Goal: Task Accomplishment & Management: Use online tool/utility

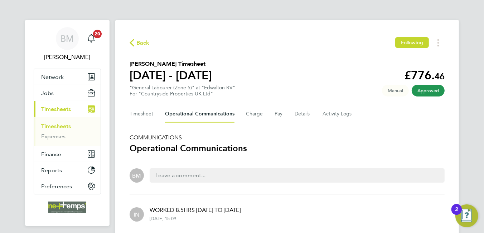
click at [62, 125] on link "Timesheets" at bounding box center [56, 126] width 30 height 7
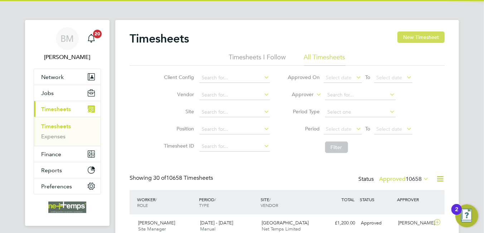
click at [431, 38] on button "New Timesheet" at bounding box center [421, 37] width 47 height 11
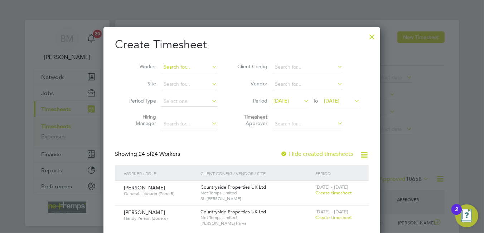
click at [175, 69] on input at bounding box center [189, 67] width 56 height 10
click at [179, 93] on li "Philip Gordon" at bounding box center [205, 96] width 88 height 10
type input "Philip Gordon"
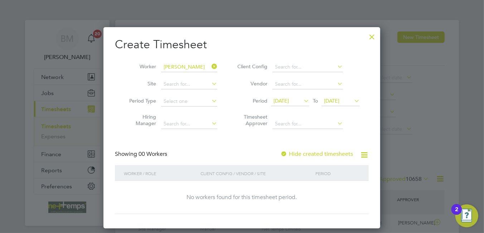
click at [302, 155] on label "Hide created timesheets" at bounding box center [316, 154] width 73 height 7
click at [300, 155] on label "Hide created timesheets" at bounding box center [316, 154] width 73 height 7
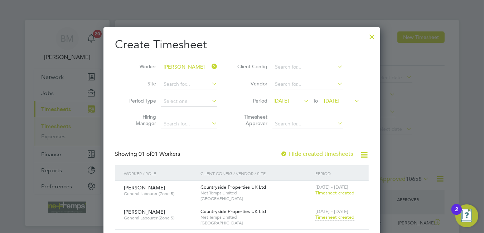
click at [321, 216] on span "Timesheet created" at bounding box center [334, 218] width 39 height 6
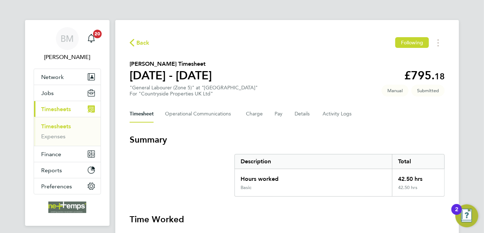
click at [150, 42] on div "Back Following" at bounding box center [287, 42] width 315 height 11
click at [131, 40] on icon "button" at bounding box center [132, 43] width 5 height 8
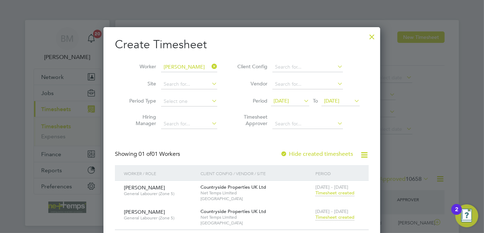
drag, startPoint x: 244, startPoint y: 84, endPoint x: 245, endPoint y: 88, distance: 4.0
click at [244, 84] on label "Vendor" at bounding box center [251, 84] width 32 height 6
click at [371, 33] on div at bounding box center [372, 35] width 13 height 13
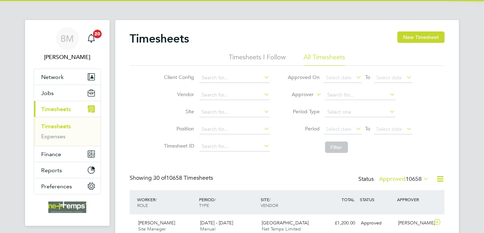
click at [436, 180] on icon at bounding box center [440, 179] width 9 height 9
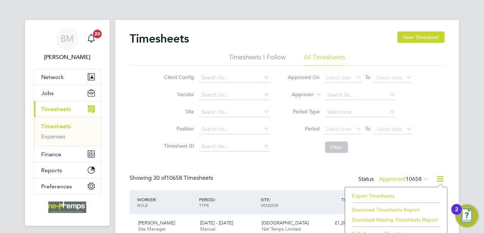
click at [380, 197] on li "Export Timesheets" at bounding box center [396, 196] width 95 height 10
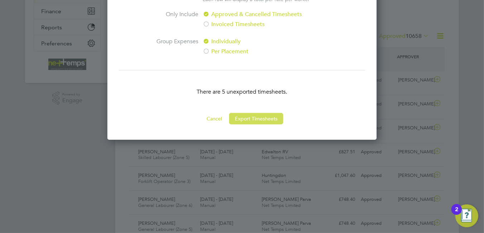
click at [251, 121] on button "Export Timesheets" at bounding box center [256, 118] width 54 height 11
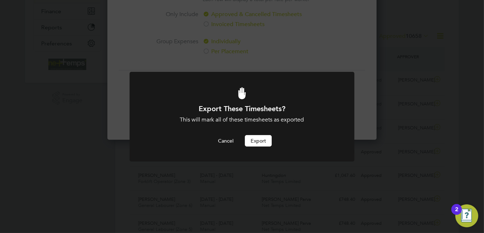
click at [251, 138] on button "Export" at bounding box center [258, 140] width 27 height 11
